Goal: Information Seeking & Learning: Learn about a topic

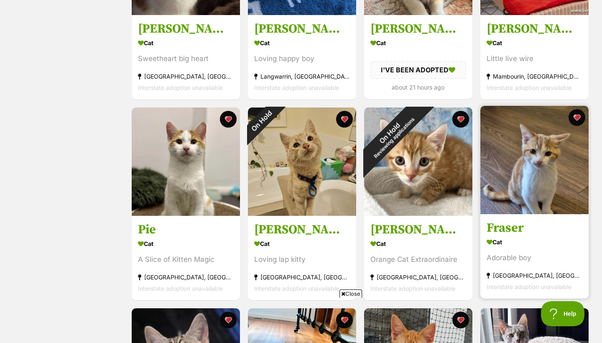
click at [505, 156] on img at bounding box center [534, 160] width 108 height 108
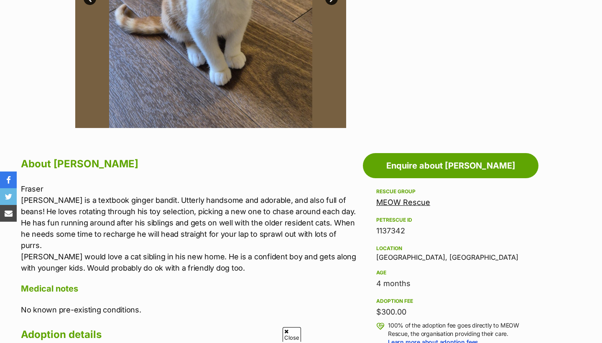
scroll to position [311, 0]
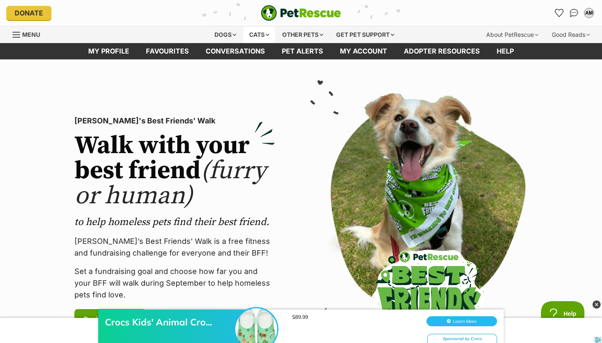
click at [256, 35] on div "Cats" at bounding box center [259, 34] width 32 height 17
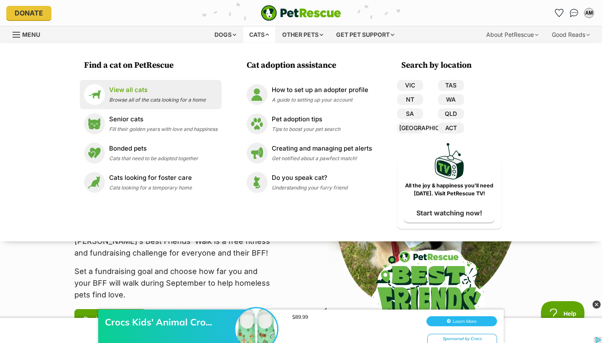
click at [189, 102] on span "Browse all of the cats looking for a home" at bounding box center [157, 100] width 97 height 6
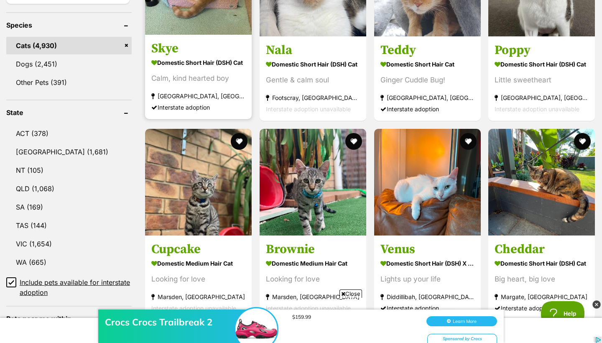
scroll to position [394, 0]
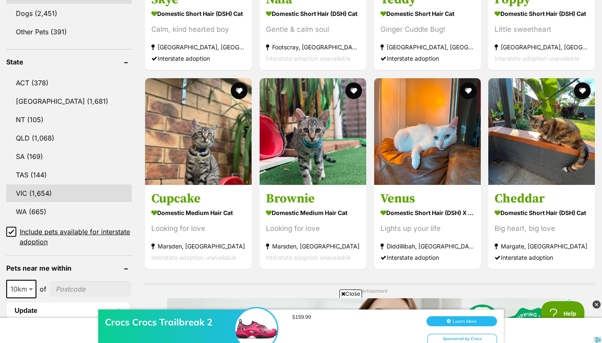
click at [67, 185] on link "VIC (1,654)" at bounding box center [68, 193] width 125 height 18
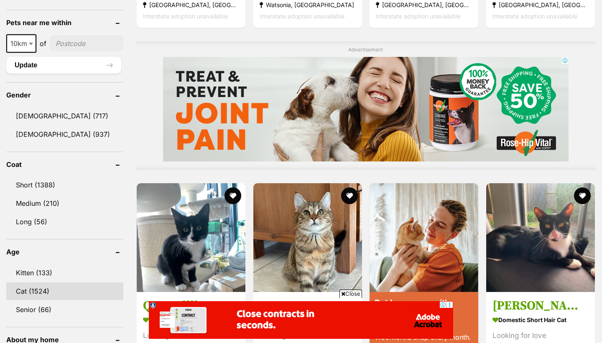
scroll to position [627, 0]
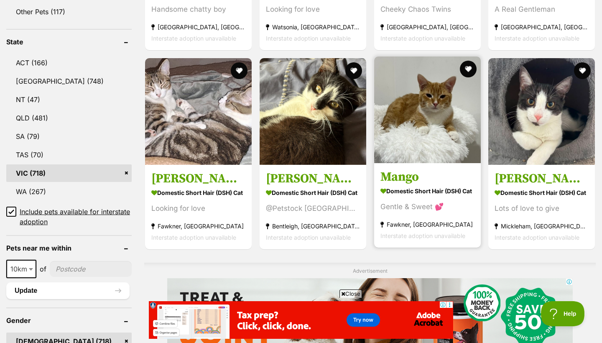
click at [398, 148] on img at bounding box center [427, 109] width 107 height 107
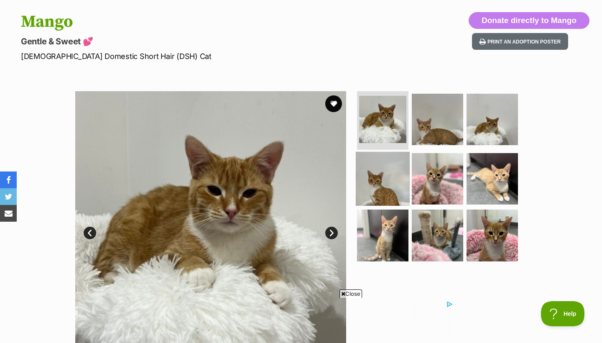
click at [393, 178] on img at bounding box center [383, 178] width 54 height 54
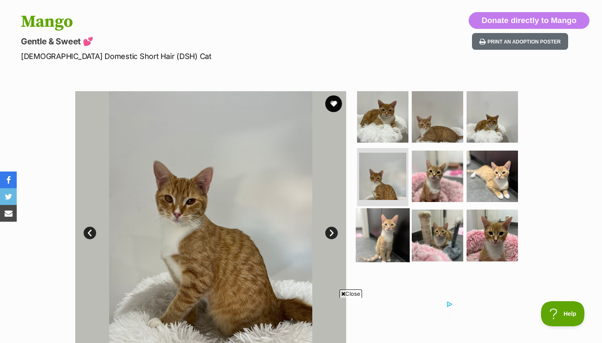
click at [390, 236] on img at bounding box center [383, 235] width 54 height 54
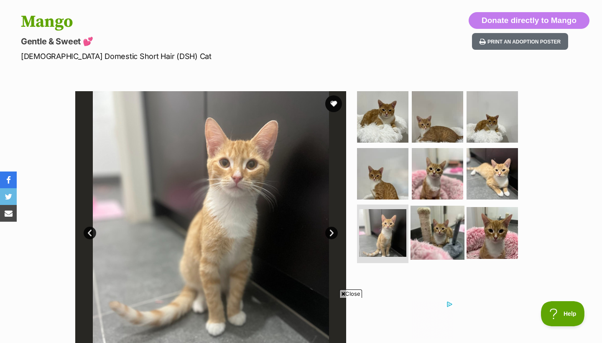
click at [424, 228] on img at bounding box center [437, 233] width 54 height 54
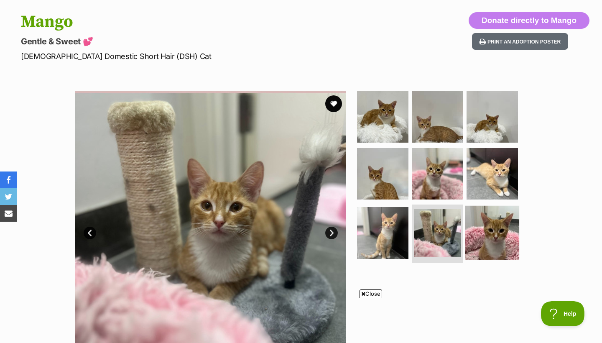
click at [492, 224] on img at bounding box center [492, 233] width 54 height 54
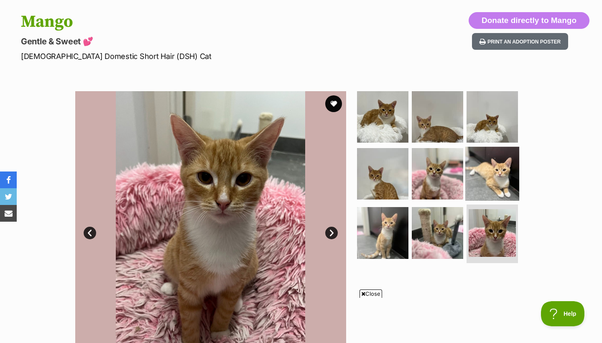
click at [490, 180] on img at bounding box center [492, 173] width 54 height 54
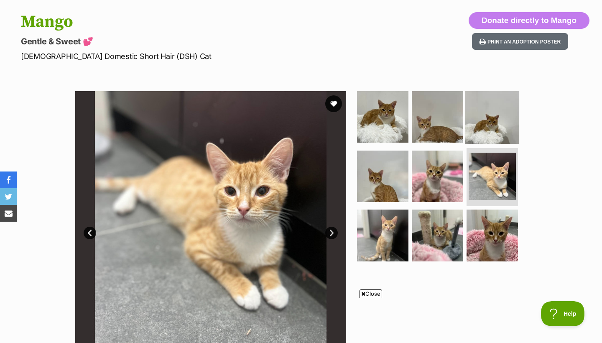
click at [489, 138] on img at bounding box center [492, 117] width 54 height 54
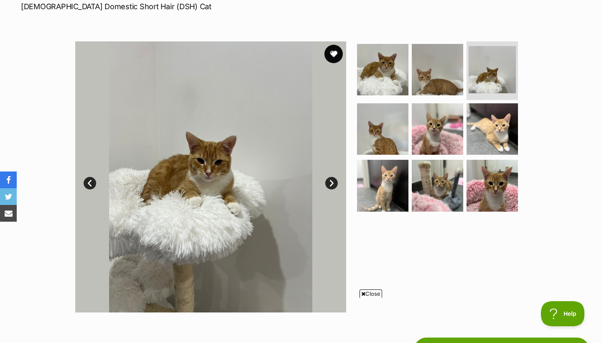
click at [339, 53] on button "favourite" at bounding box center [333, 54] width 18 height 18
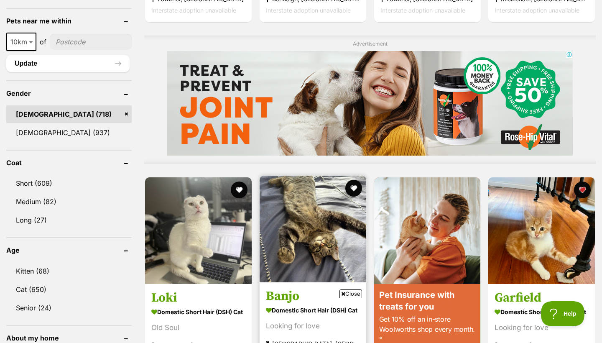
scroll to position [643, 0]
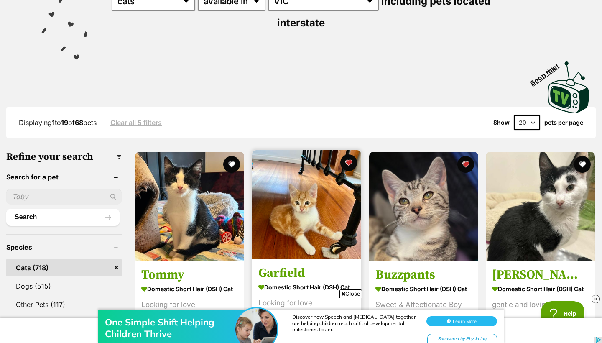
click at [307, 210] on img at bounding box center [306, 204] width 109 height 109
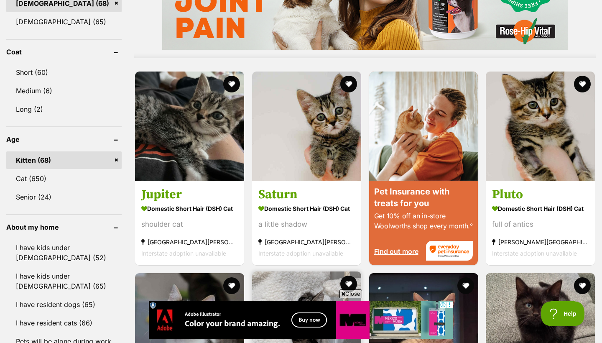
scroll to position [763, 0]
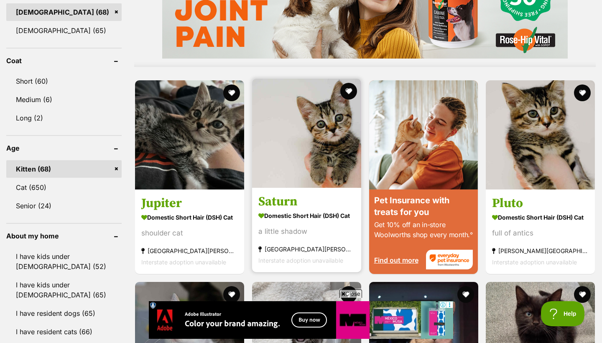
click at [269, 158] on img at bounding box center [306, 133] width 109 height 109
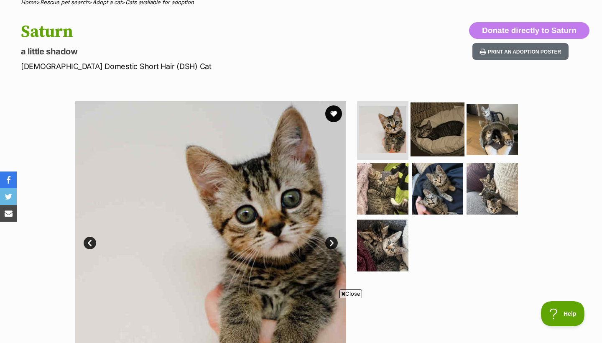
click at [438, 134] on img at bounding box center [437, 129] width 54 height 54
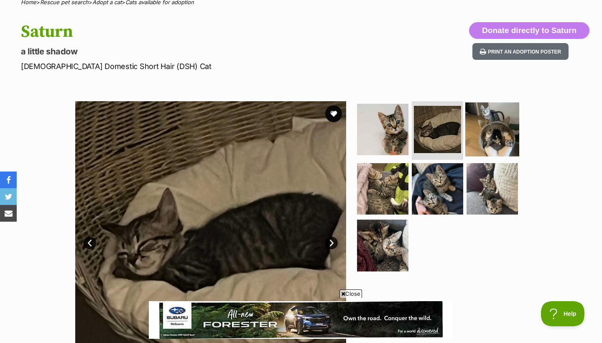
click at [510, 133] on img at bounding box center [492, 129] width 54 height 54
